Goal: Transaction & Acquisition: Purchase product/service

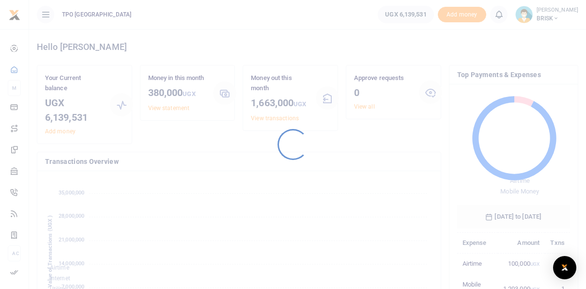
scroll to position [152, 381]
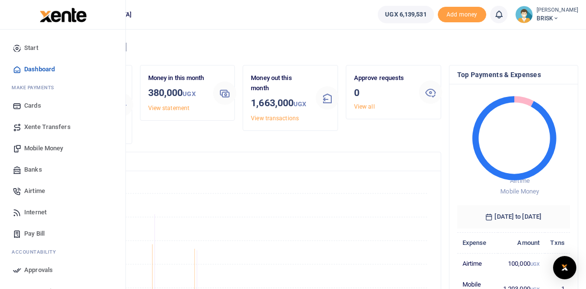
click at [39, 147] on span "Mobile Money" at bounding box center [43, 148] width 39 height 10
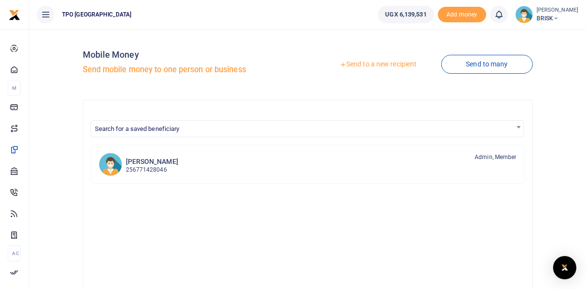
click at [397, 68] on link "Send to a new recipient" at bounding box center [378, 64] width 126 height 17
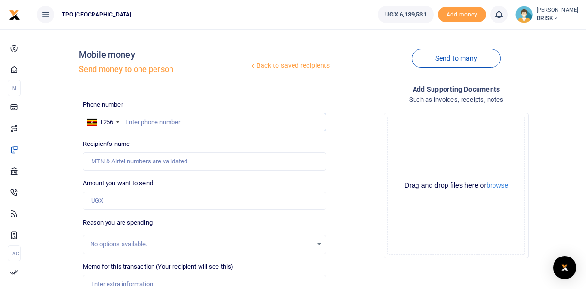
click at [136, 120] on input "text" at bounding box center [205, 122] width 244 height 18
type input "772601925"
type input "[PERSON_NAME]"
type input "772601925"
click at [366, 238] on div "Drop your files here Drag and drop files here or browse Powered by Uppy" at bounding box center [456, 185] width 244 height 161
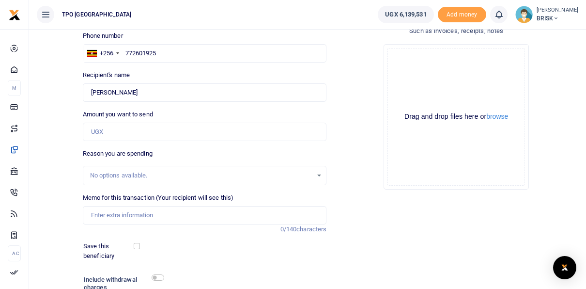
scroll to position [48, 0]
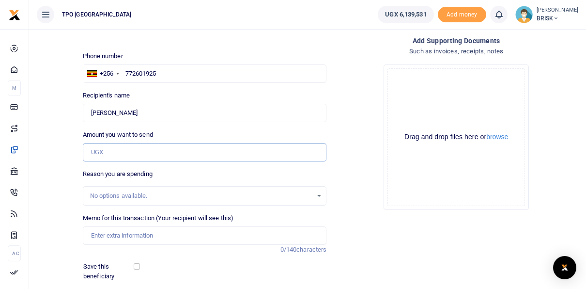
click at [123, 155] on input "Amount you want to send" at bounding box center [205, 152] width 244 height 18
click at [95, 152] on input "300,000" at bounding box center [205, 152] width 244 height 18
type input "400,000"
click at [368, 226] on div "Add supporting Documents Such as invoices, receipts, notes Drop your files here…" at bounding box center [456, 195] width 252 height 320
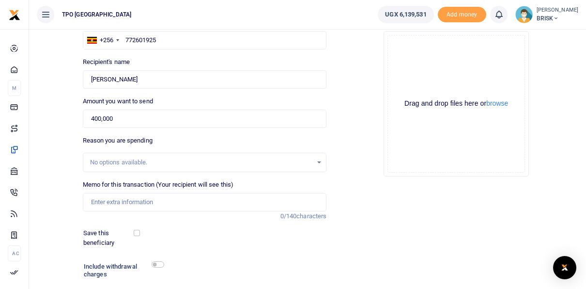
scroll to position [97, 0]
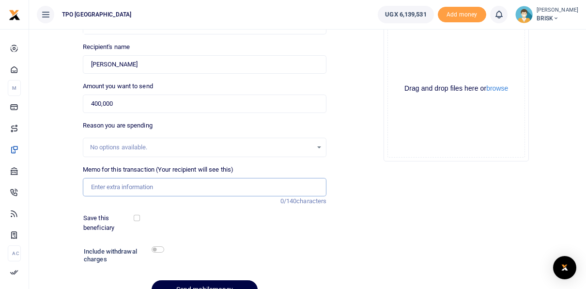
click at [115, 189] on input "Memo for this transaction (Your recipient will see this)" at bounding box center [205, 187] width 244 height 18
type input "August 2025 airtime"
click at [348, 238] on div "Add supporting Documents Such as invoices, receipts, notes Drop your files here…" at bounding box center [456, 147] width 252 height 320
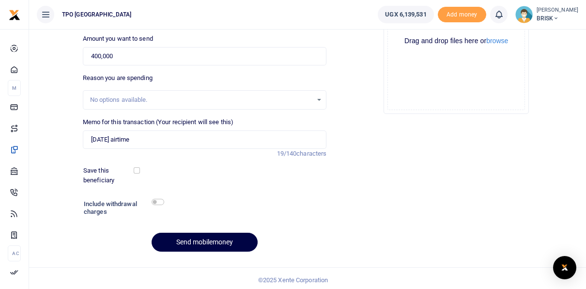
scroll to position [147, 0]
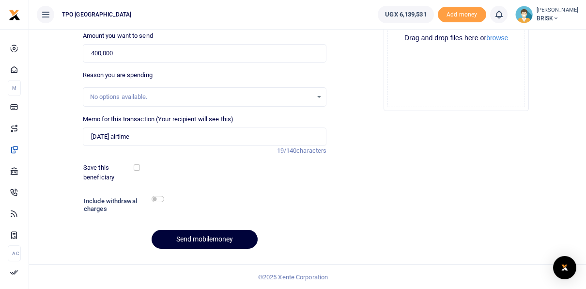
click at [201, 236] on button "Send mobilemoney" at bounding box center [205, 239] width 106 height 19
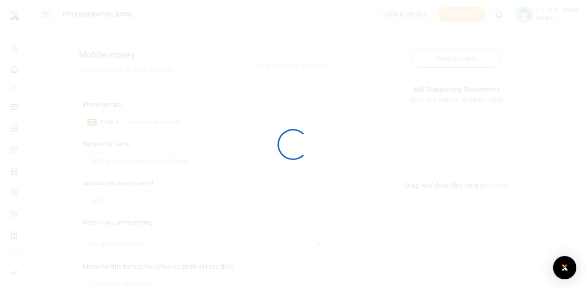
scroll to position [147, 0]
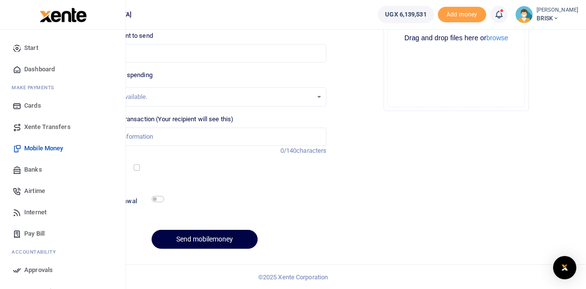
click at [37, 268] on span "Approvals" at bounding box center [38, 270] width 29 height 10
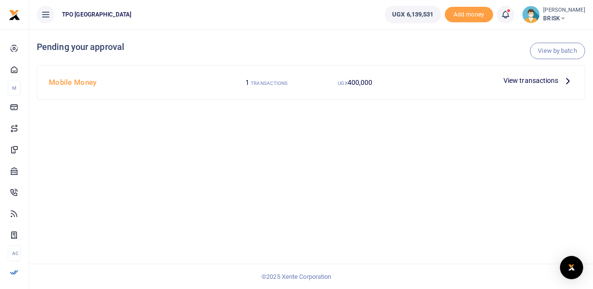
click at [565, 79] on icon at bounding box center [568, 80] width 11 height 11
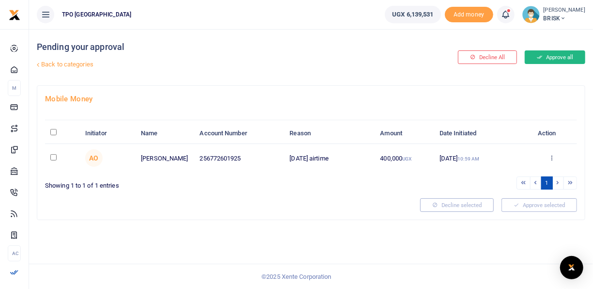
click at [559, 57] on button "Approve all" at bounding box center [555, 57] width 61 height 14
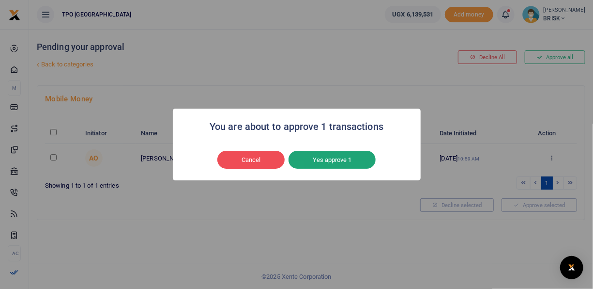
click at [330, 157] on button "Yes approve 1" at bounding box center [332, 160] width 87 height 18
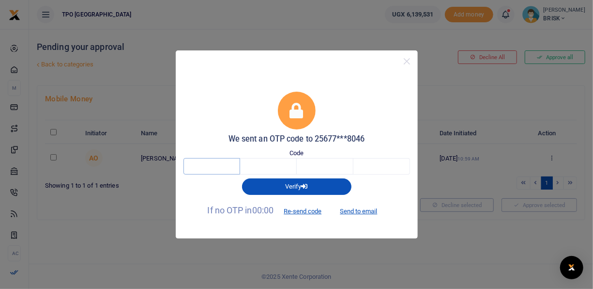
click at [196, 167] on input "text" at bounding box center [212, 166] width 57 height 16
type input "8"
type input "7"
type input "4"
type input "7"
